Goal: Find contact information: Find contact information

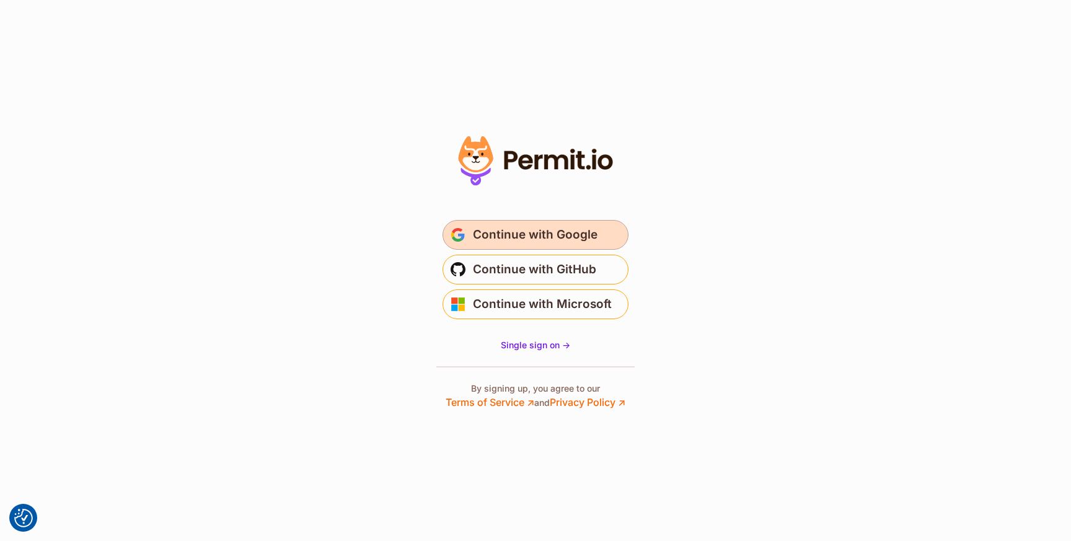
click at [591, 237] on span "Continue with Google" at bounding box center [535, 235] width 125 height 20
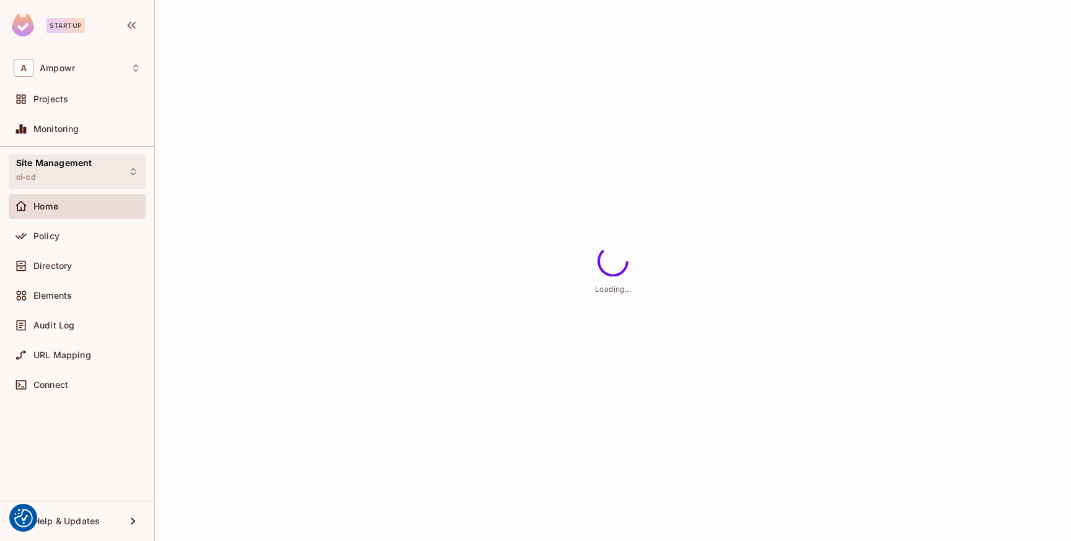
click at [144, 170] on div "Site Management ci-cd" at bounding box center [77, 171] width 137 height 34
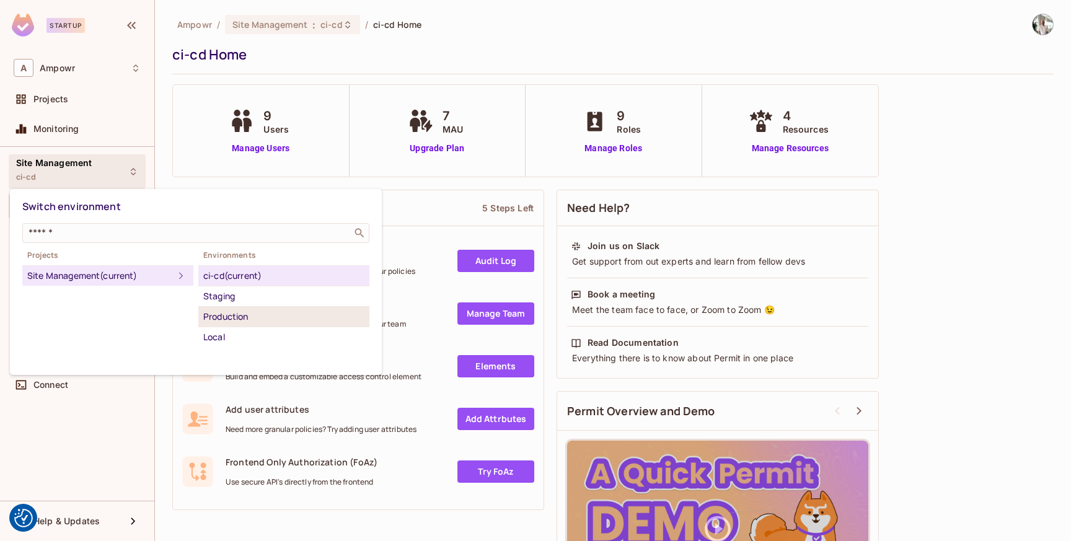
click at [252, 313] on div "Production" at bounding box center [283, 316] width 161 height 15
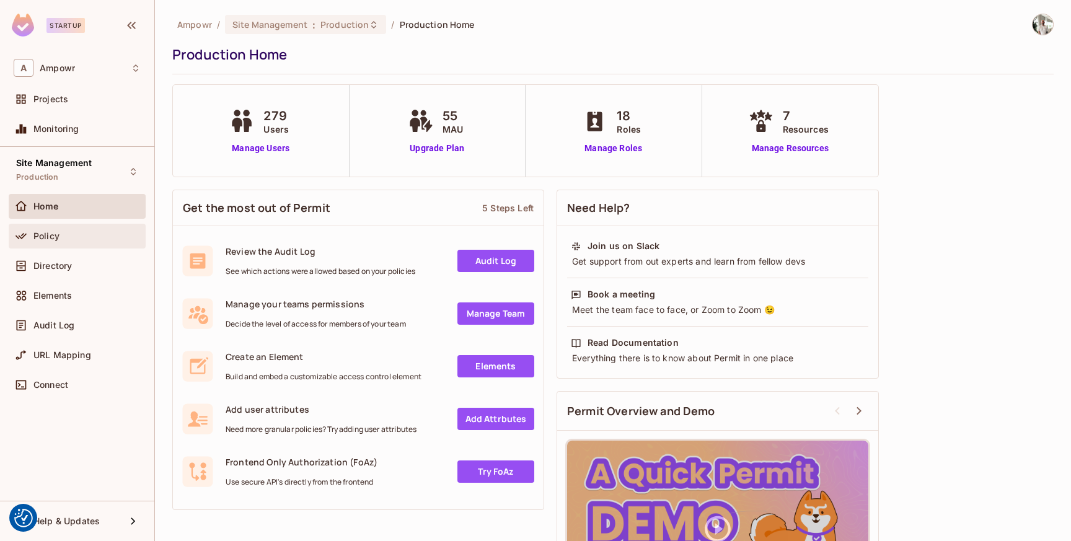
click at [99, 242] on div "Policy" at bounding box center [77, 236] width 127 height 15
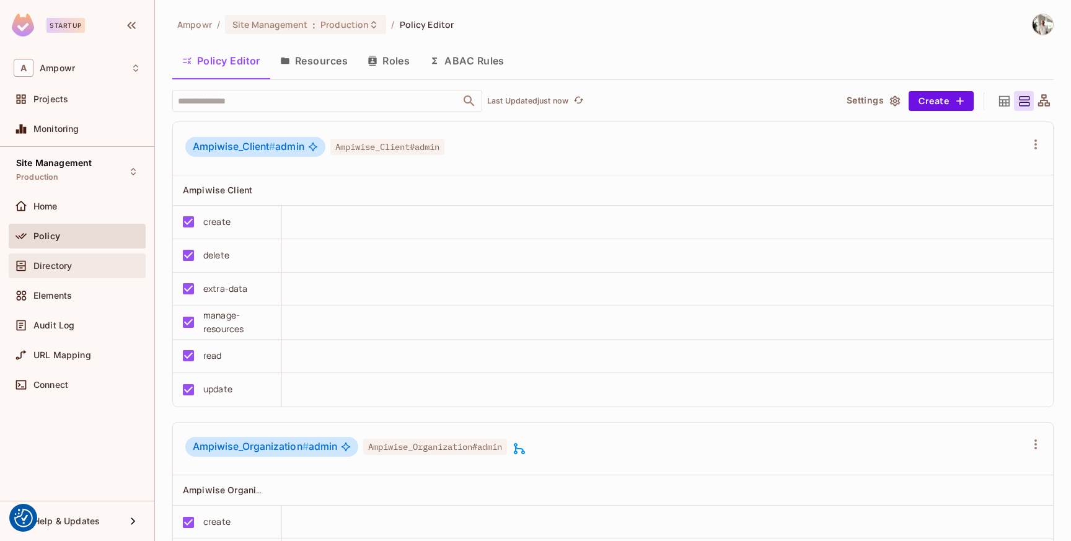
click at [99, 253] on div "Directory" at bounding box center [77, 265] width 137 height 25
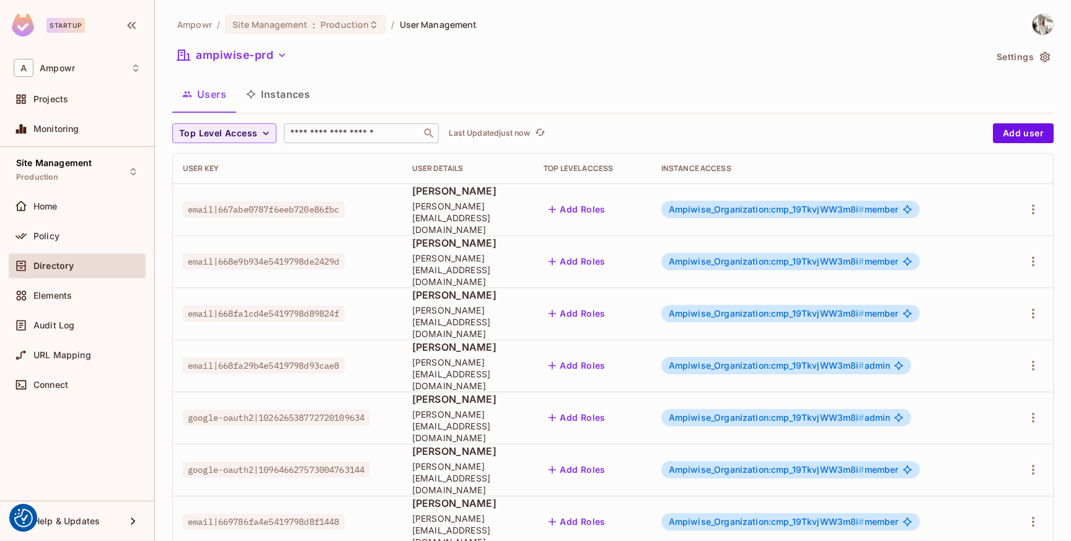
click at [374, 137] on input "text" at bounding box center [352, 133] width 130 height 12
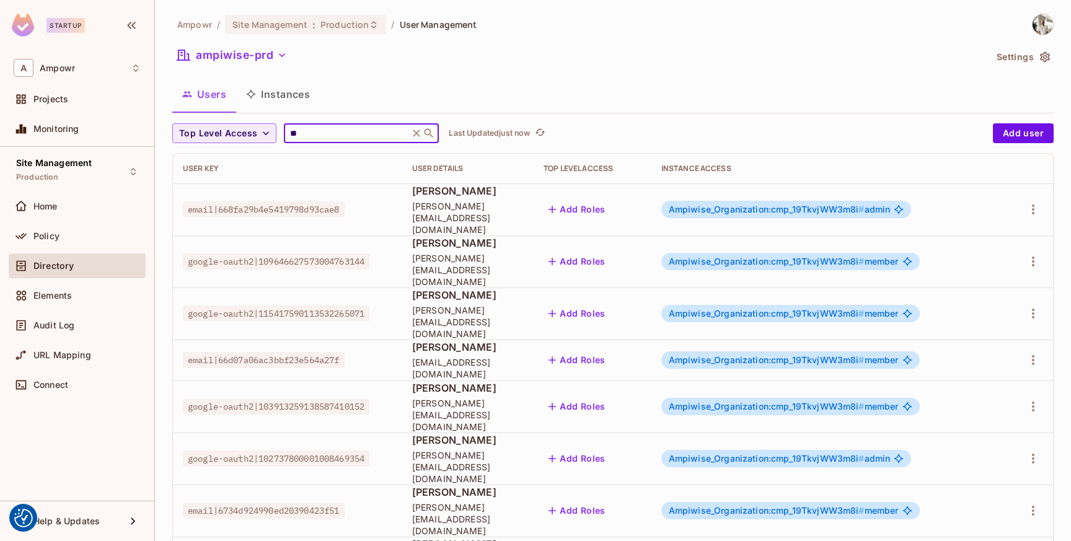
type input "**"
click at [509, 193] on span "Aleksandr Arakelov" at bounding box center [468, 191] width 112 height 14
click at [309, 201] on span "email|668fa29b4e5419798d93cae8" at bounding box center [264, 209] width 162 height 16
copy span "668fa29b4e5419798d93cae8"
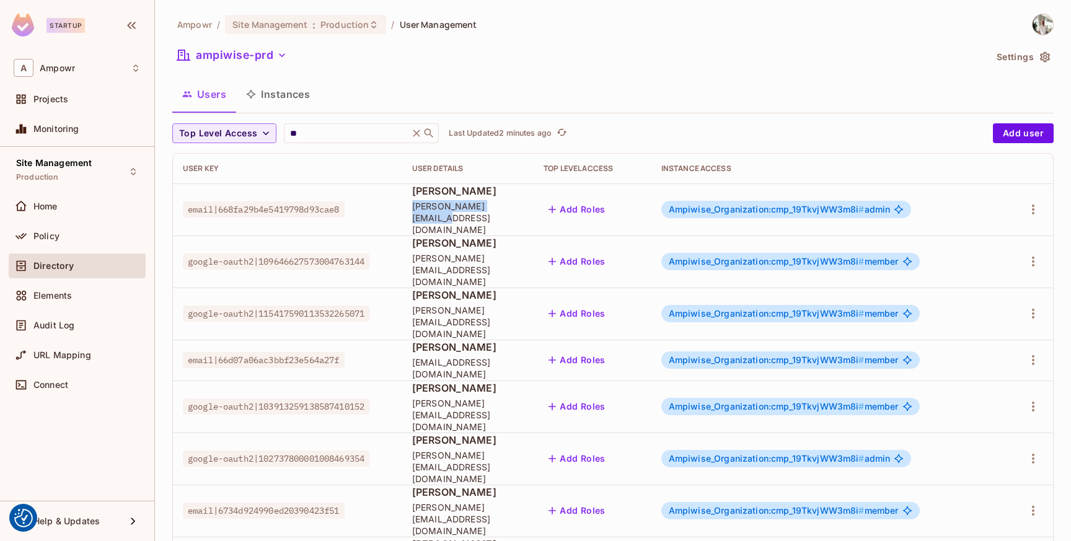
drag, startPoint x: 519, startPoint y: 212, endPoint x: 398, endPoint y: 213, distance: 120.8
click at [402, 213] on td "Aleksandr Arakelov a.arakelov@ampowr.com" at bounding box center [467, 209] width 131 height 52
copy span "a.arakelov@ampowr.com"
click at [289, 205] on span "email|668fa29b4e5419798d93cae8" at bounding box center [264, 209] width 162 height 16
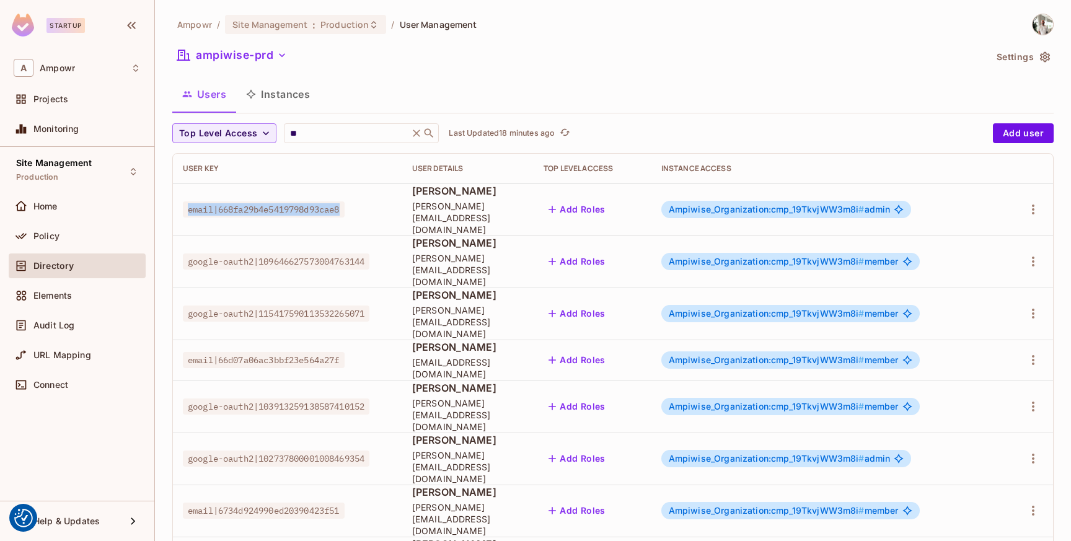
drag, startPoint x: 188, startPoint y: 204, endPoint x: 349, endPoint y: 203, distance: 160.5
click at [344, 203] on span "email|668fa29b4e5419798d93cae8" at bounding box center [264, 209] width 162 height 16
copy span "email|668fa29b4e5419798d93cae8"
click at [620, 48] on div "ampiwise-prd" at bounding box center [578, 57] width 813 height 24
